Goal: Find specific page/section: Find specific page/section

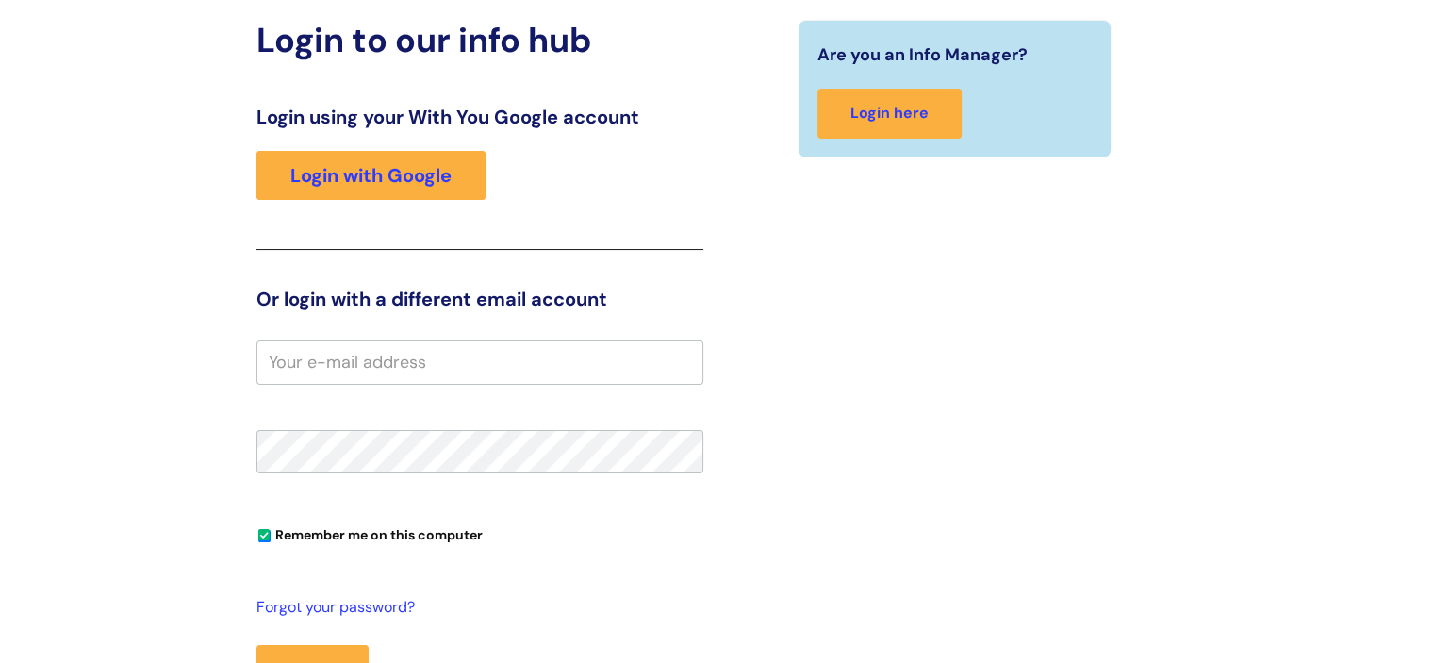
scroll to position [189, 0]
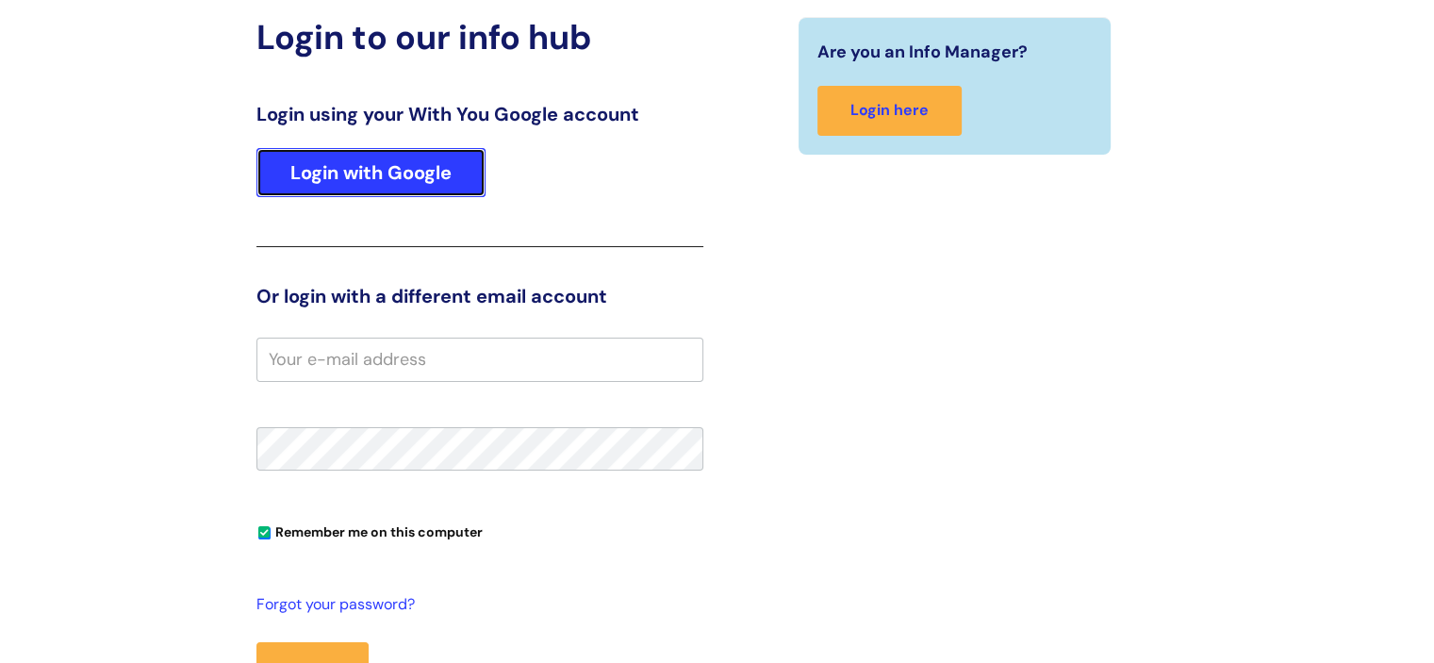
click at [407, 173] on link "Login with Google" at bounding box center [370, 172] width 229 height 49
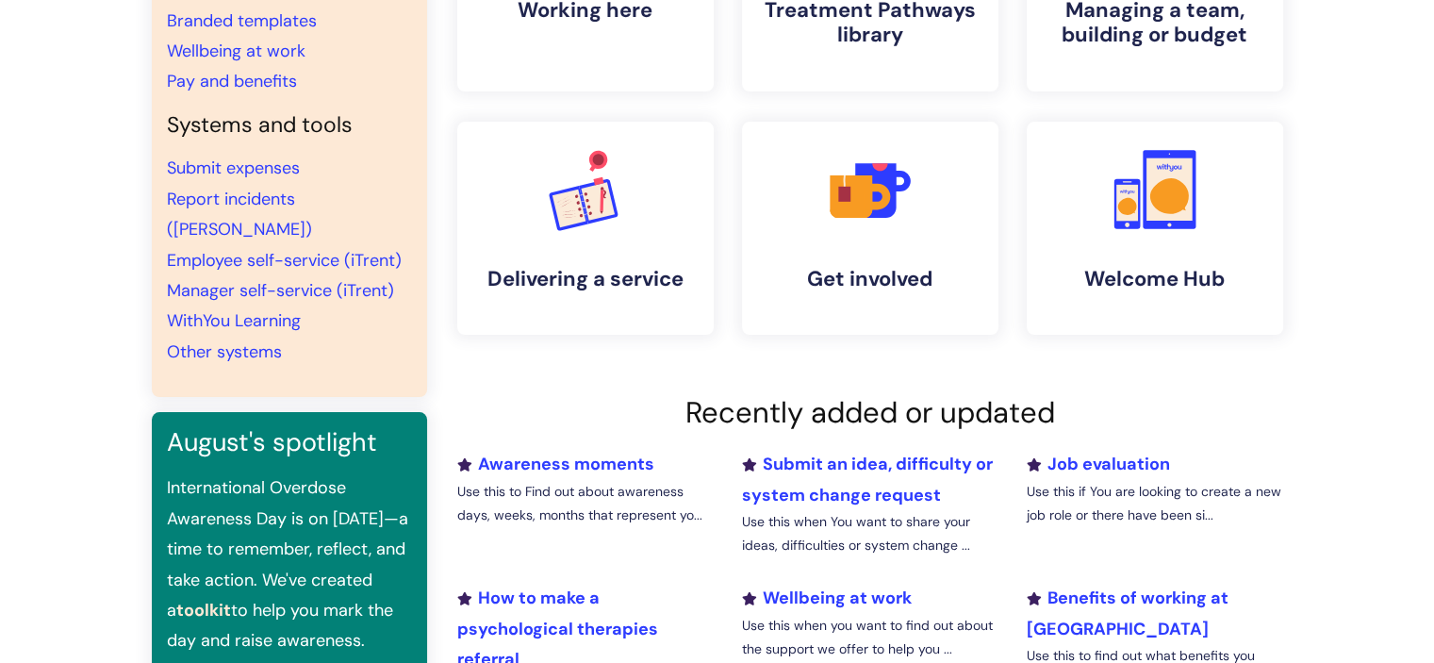
scroll to position [377, 0]
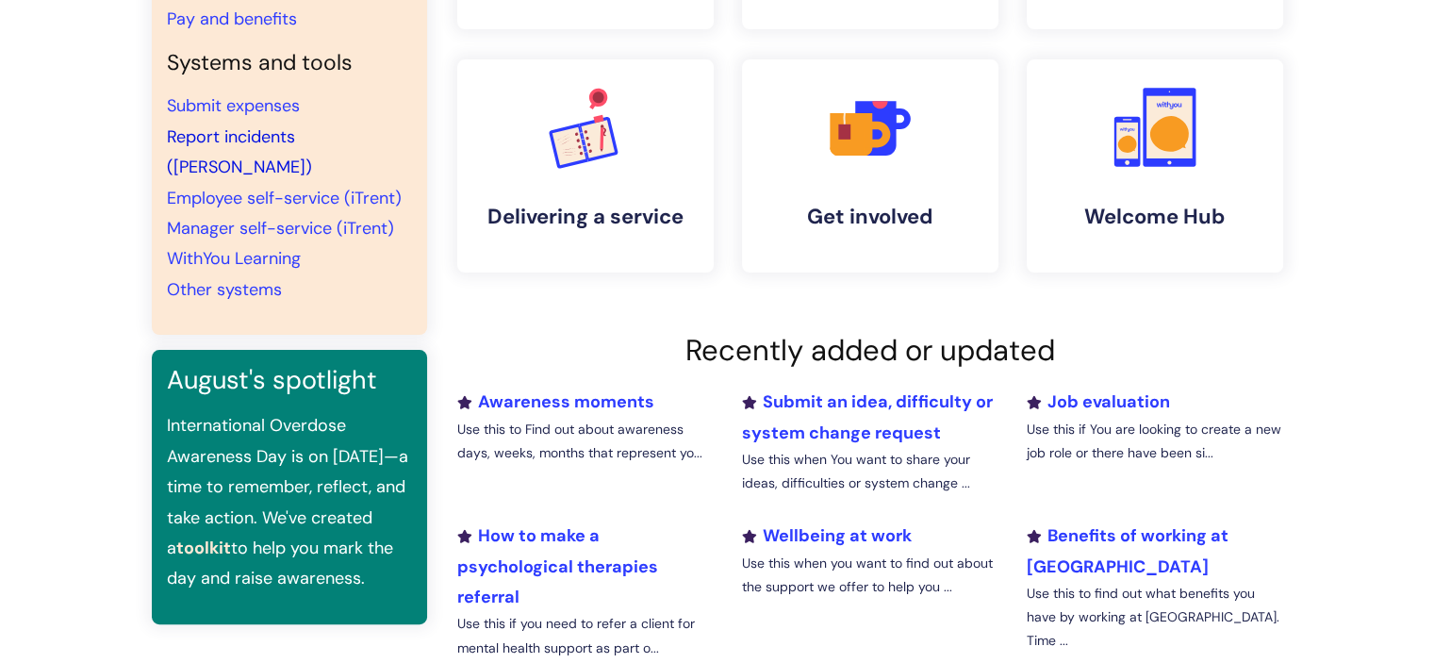
click at [240, 139] on link "Report incidents (Ulysses)" at bounding box center [239, 151] width 145 height 53
click at [238, 278] on link "Other systems" at bounding box center [224, 289] width 115 height 23
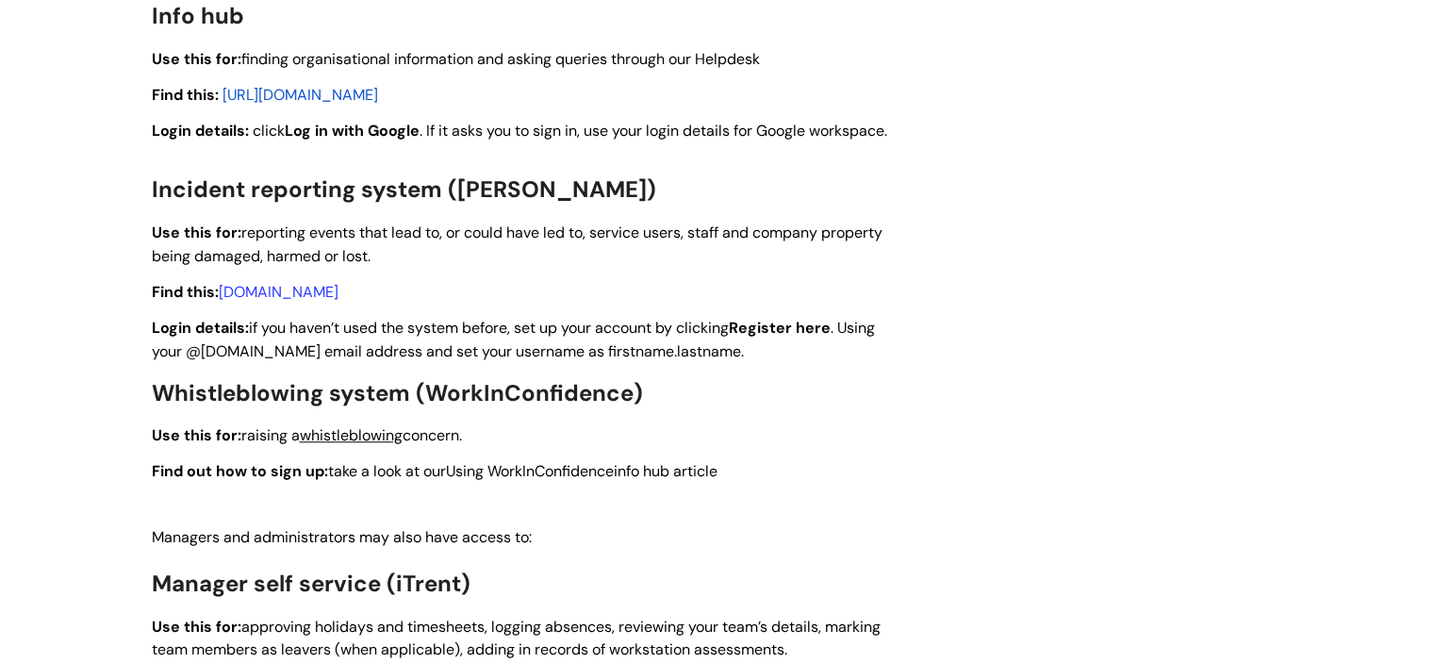
scroll to position [1603, 0]
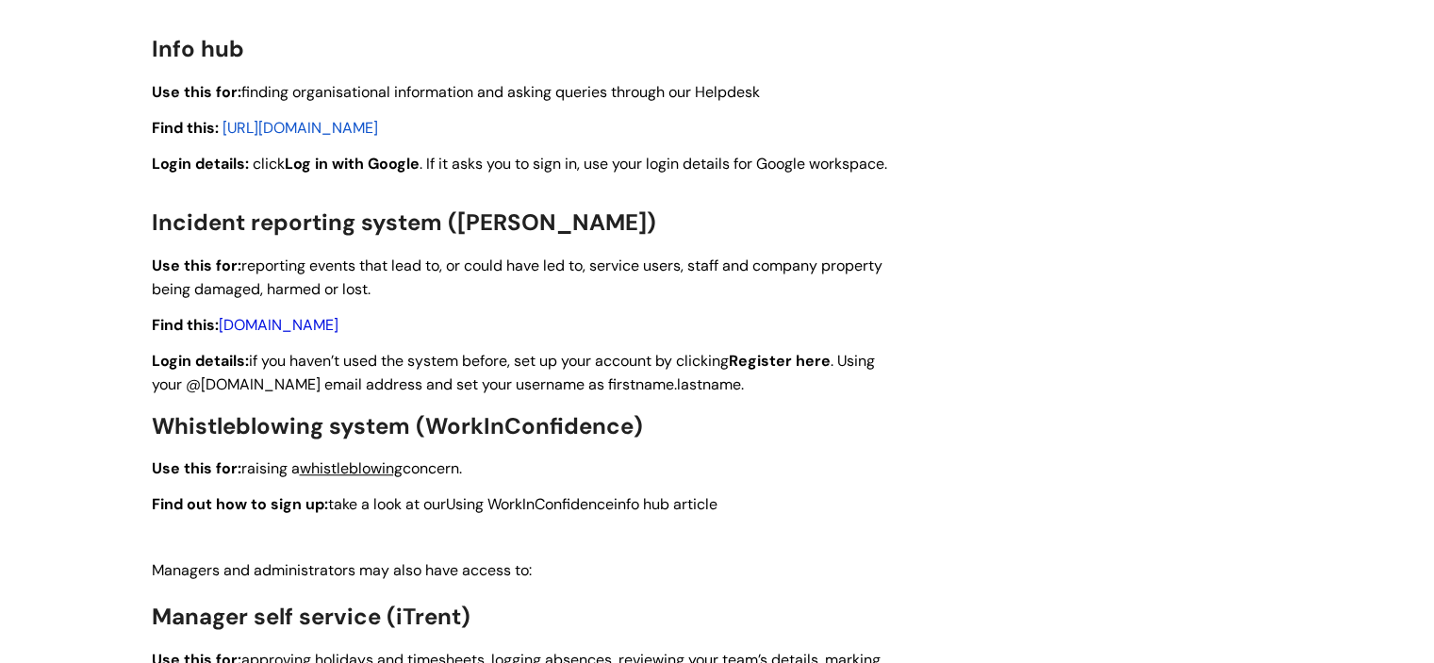
click at [339, 324] on link "incidents.wearewithyou.org.uk" at bounding box center [279, 325] width 120 height 20
